Goal: Find specific page/section: Find specific page/section

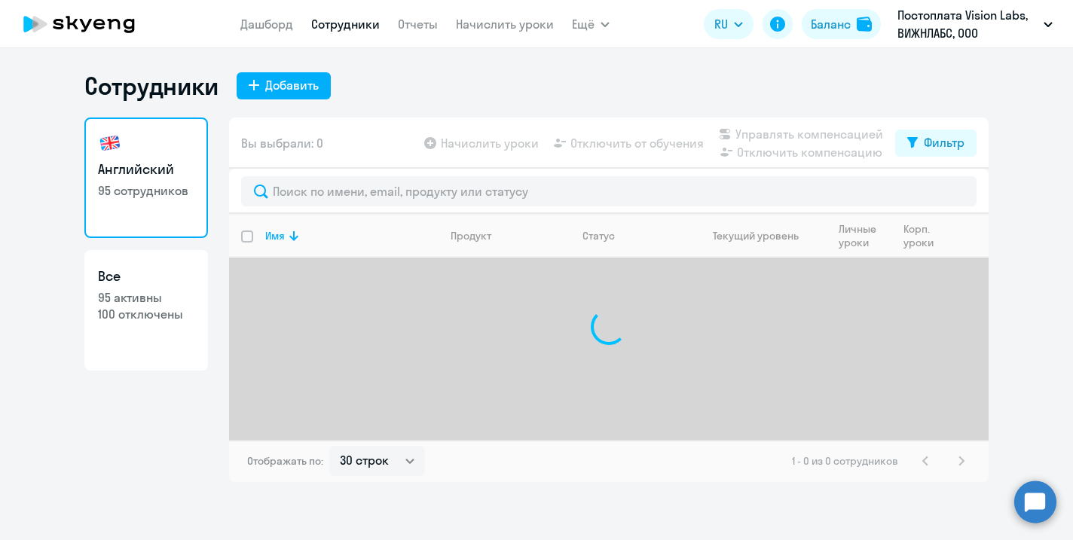
select select "30"
click at [263, 20] on link "Дашборд" at bounding box center [266, 24] width 53 height 15
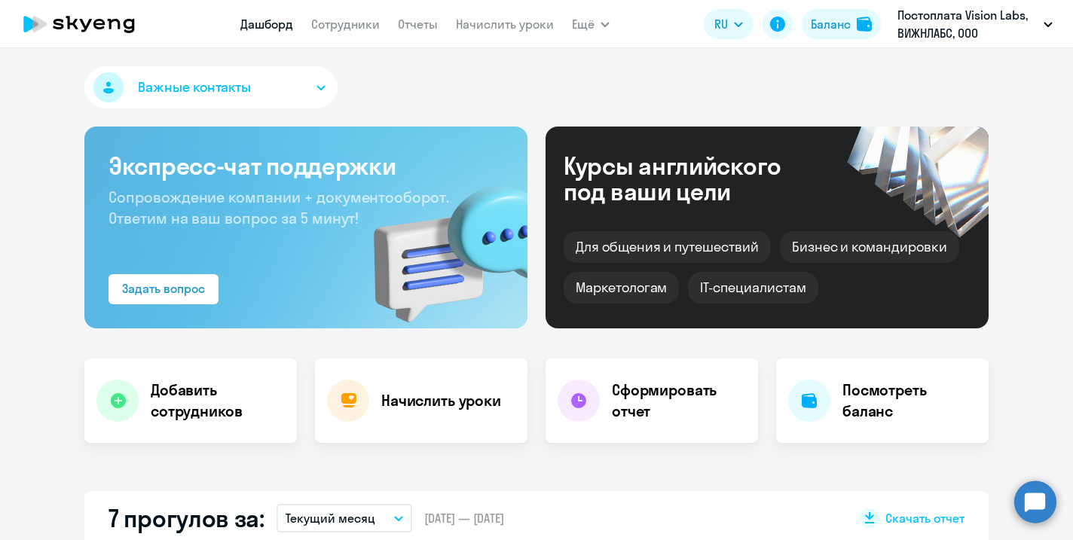
select select "30"
